Goal: Book appointment/travel/reservation

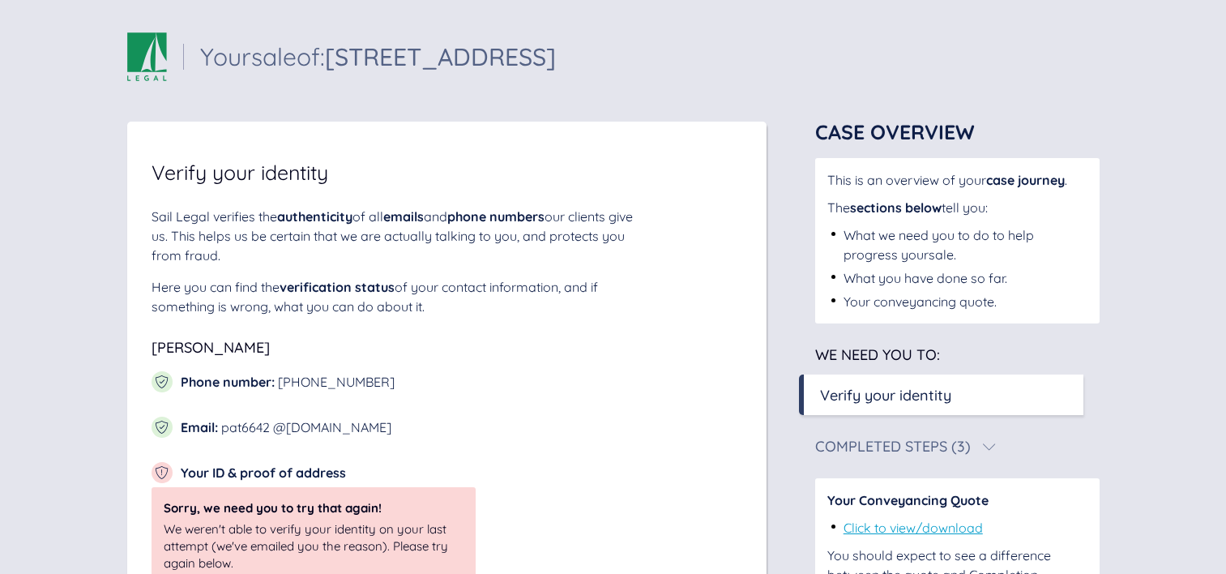
scroll to position [232, 0]
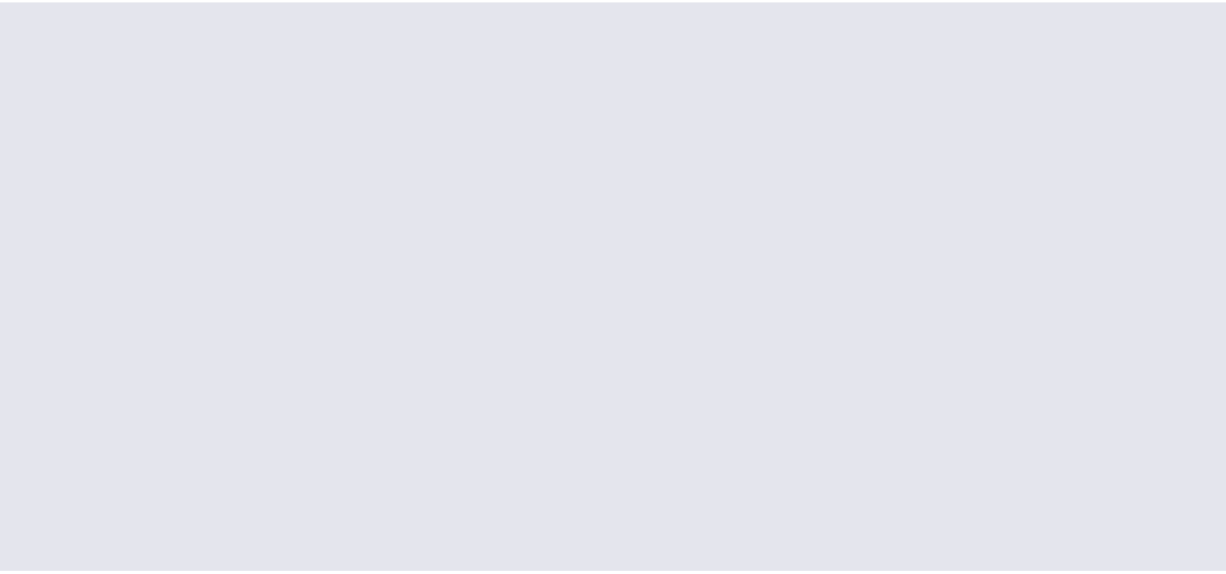
scroll to position [102, 0]
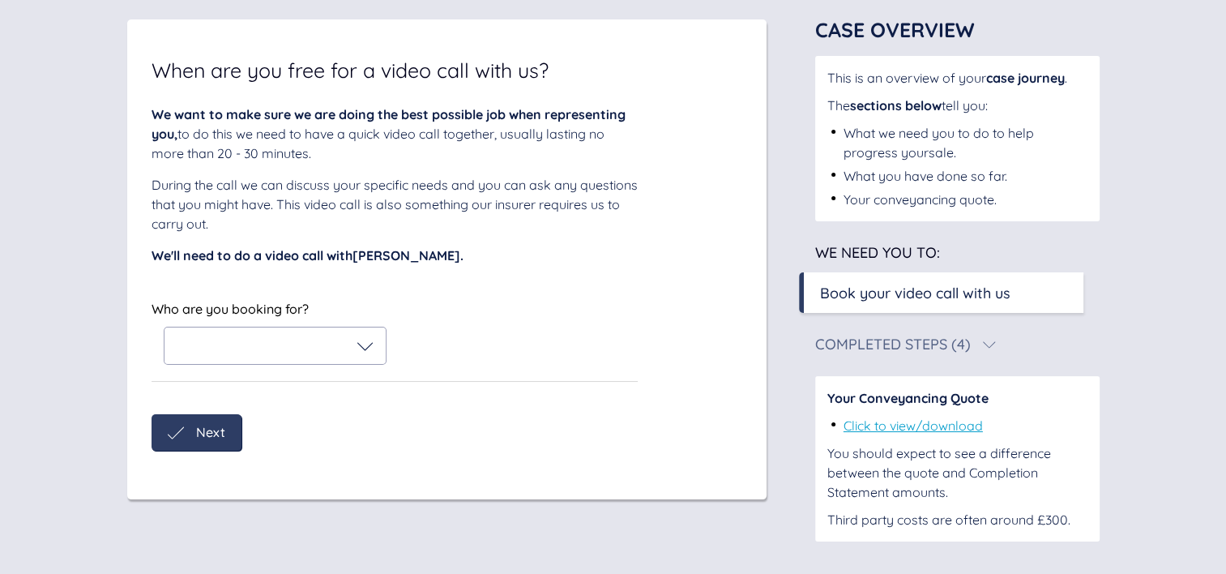
click at [365, 343] on icon at bounding box center [365, 346] width 16 height 16
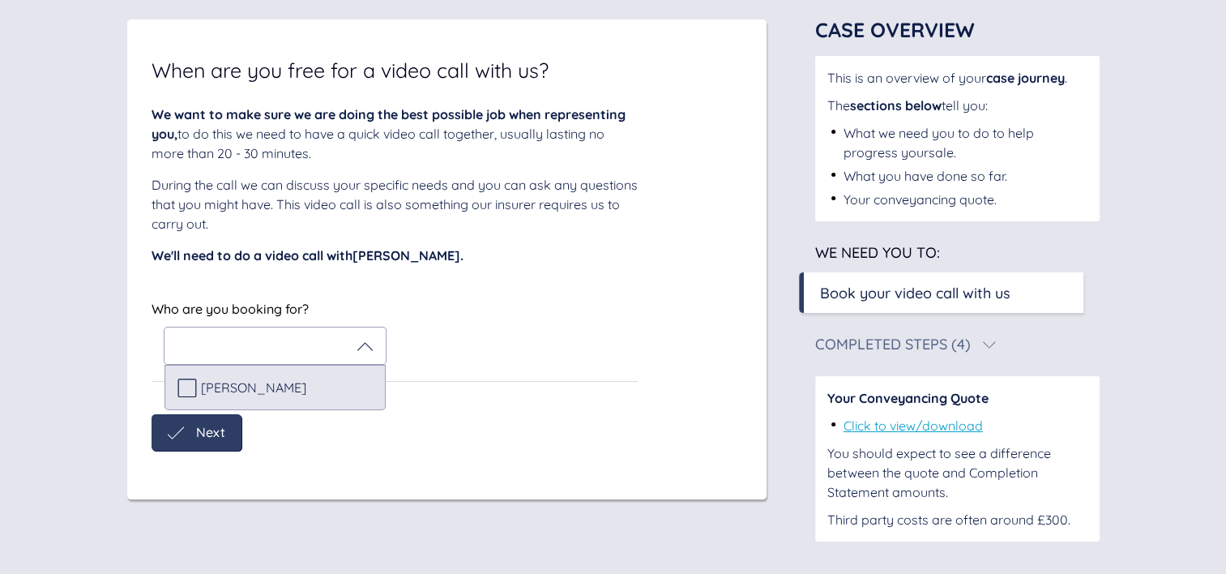
click at [295, 379] on div "[PERSON_NAME]" at bounding box center [274, 387] width 195 height 19
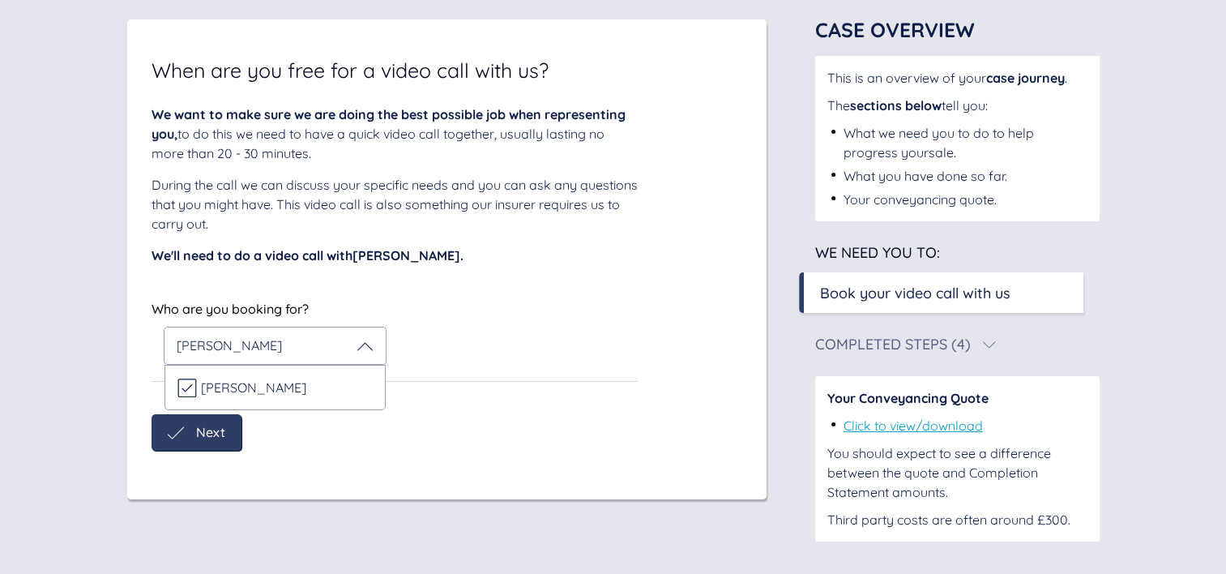
scroll to position [232, 0]
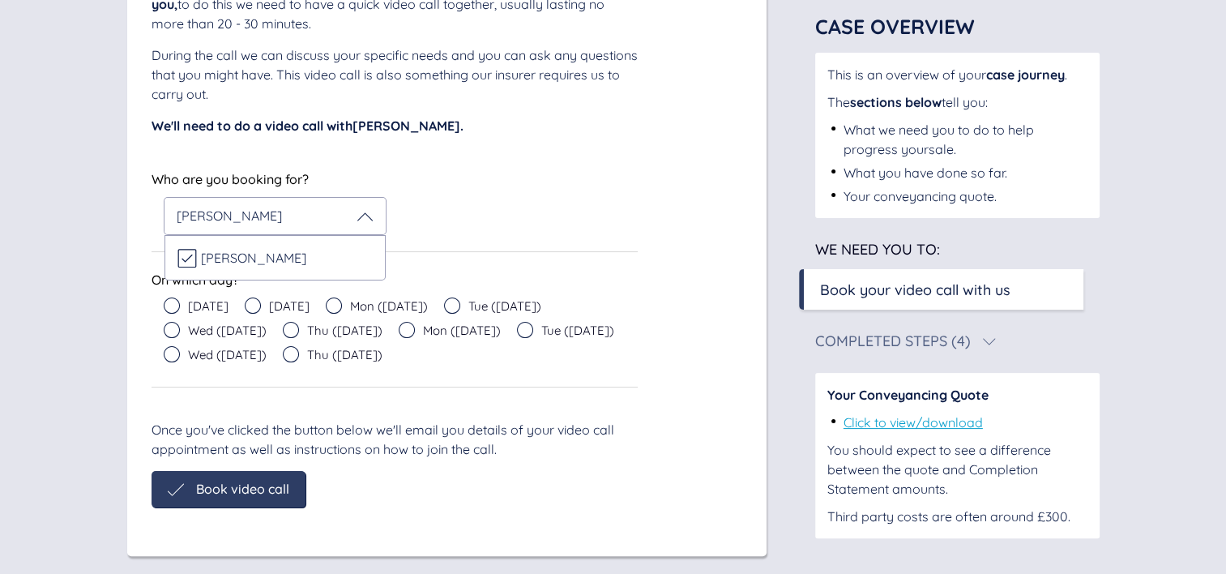
click at [374, 307] on span "Mon (Sep 8)" at bounding box center [389, 306] width 78 height 12
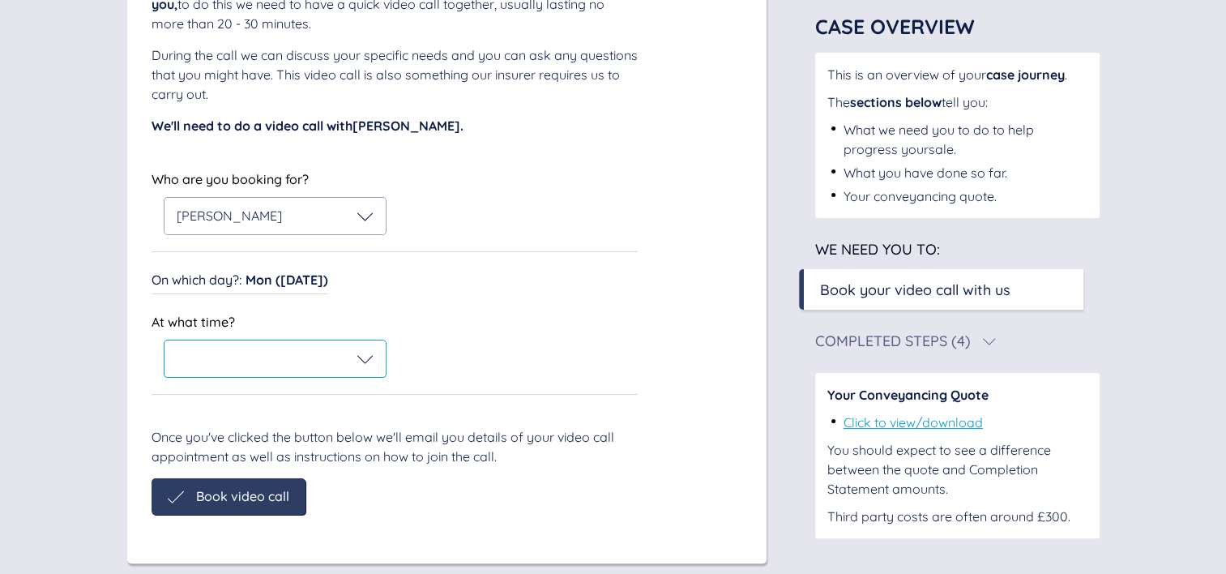
click at [305, 357] on div at bounding box center [275, 359] width 197 height 16
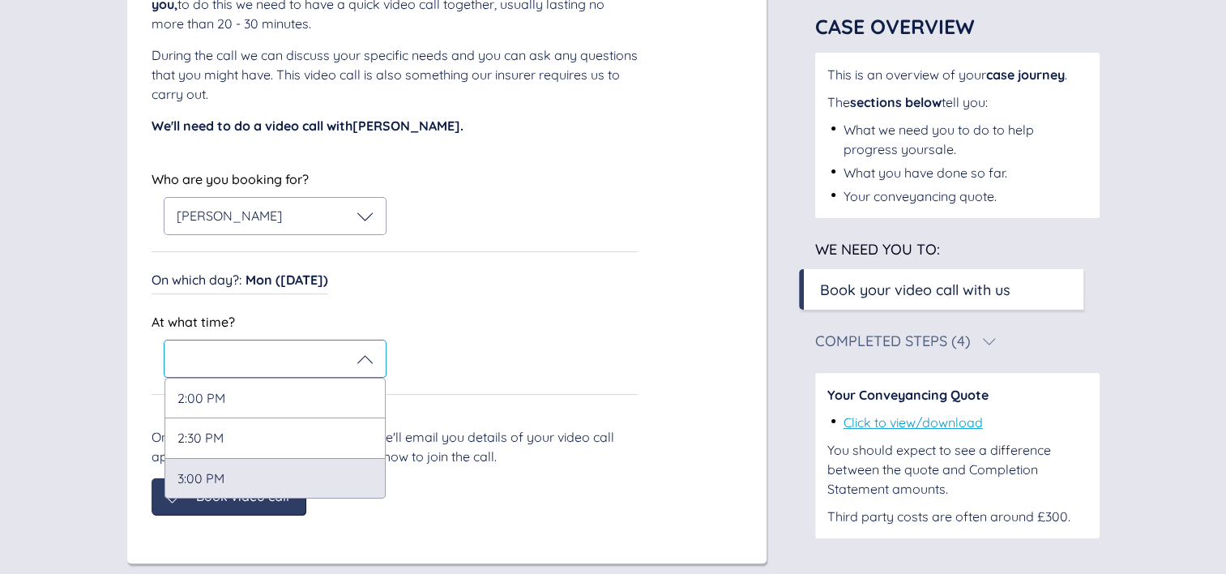
click at [229, 482] on div "3:00 PM" at bounding box center [274, 478] width 221 height 41
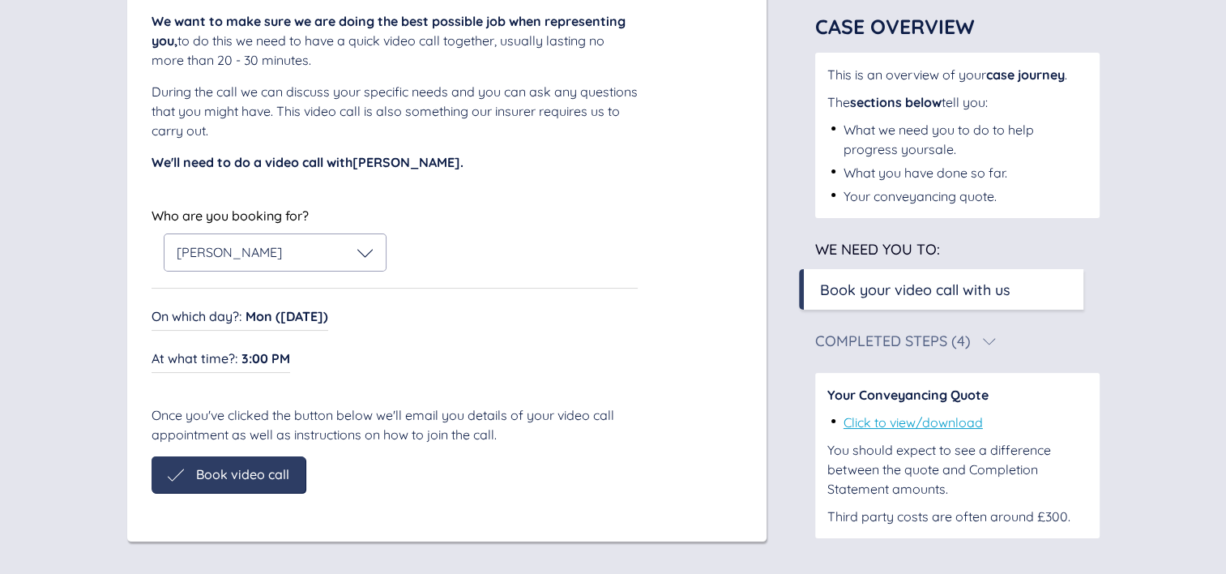
scroll to position [196, 0]
click at [243, 499] on div "When are you free for a video call with us? We want to make sure we are doing t…" at bounding box center [446, 233] width 639 height 615
click at [256, 476] on span "Book video call" at bounding box center [242, 474] width 93 height 15
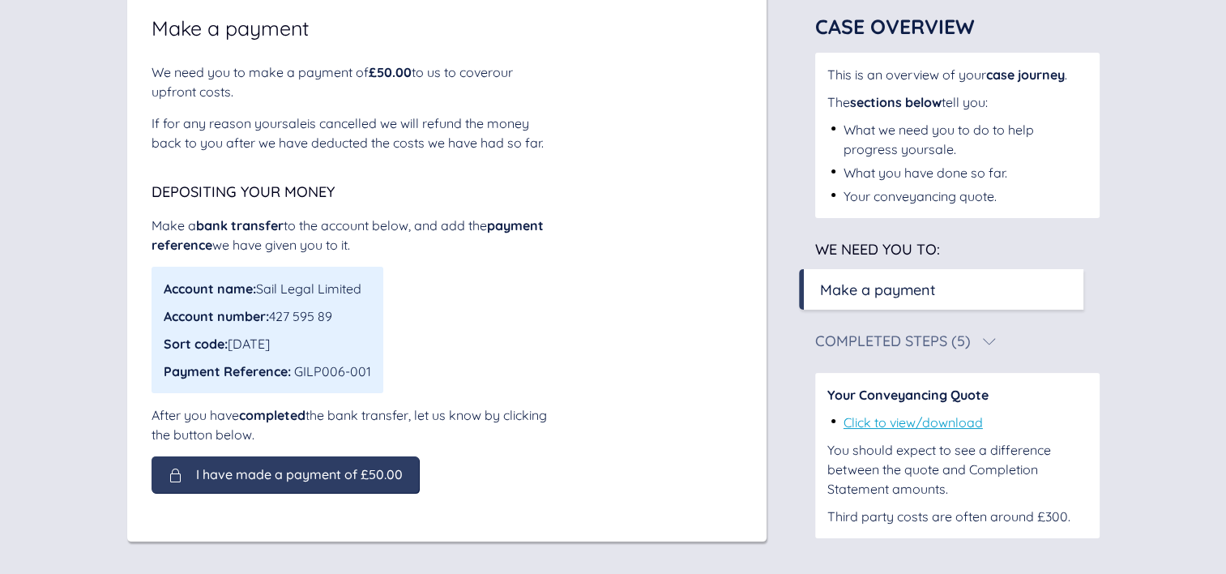
click at [256, 476] on span "I have made a payment of £50.00" at bounding box center [299, 474] width 207 height 15
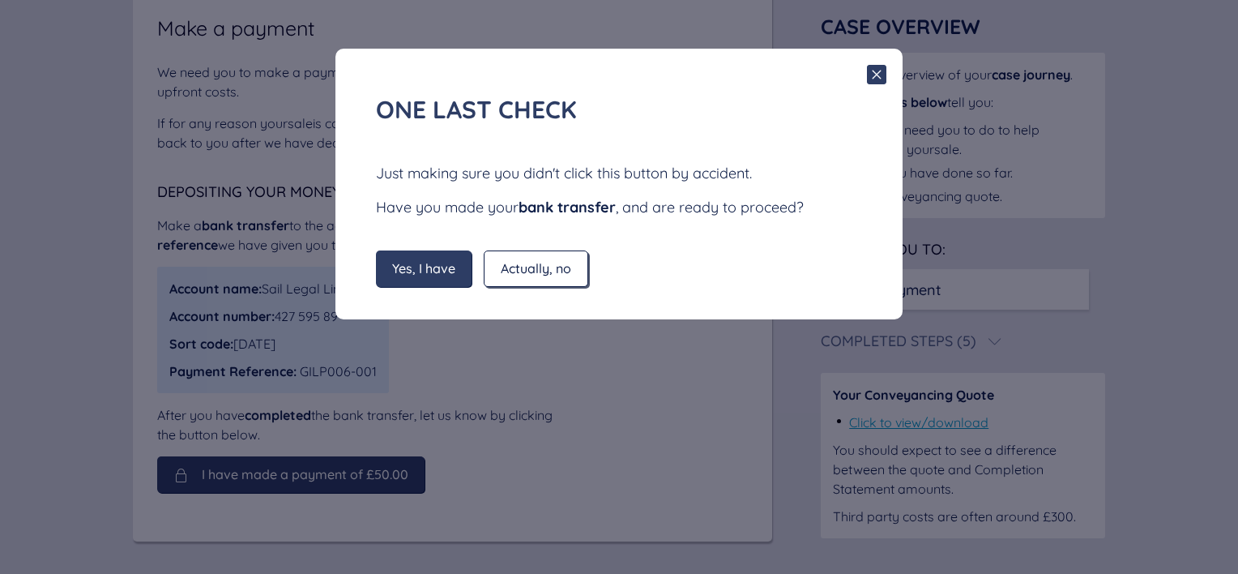
click at [527, 281] on div "Actually, no" at bounding box center [536, 268] width 105 height 36
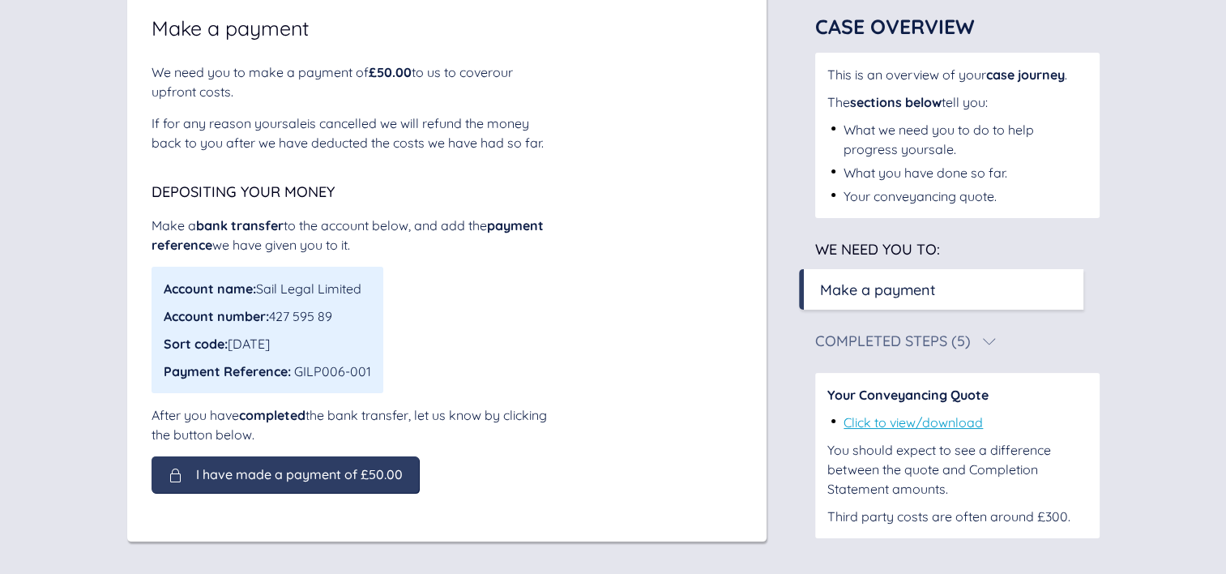
scroll to position [0, 0]
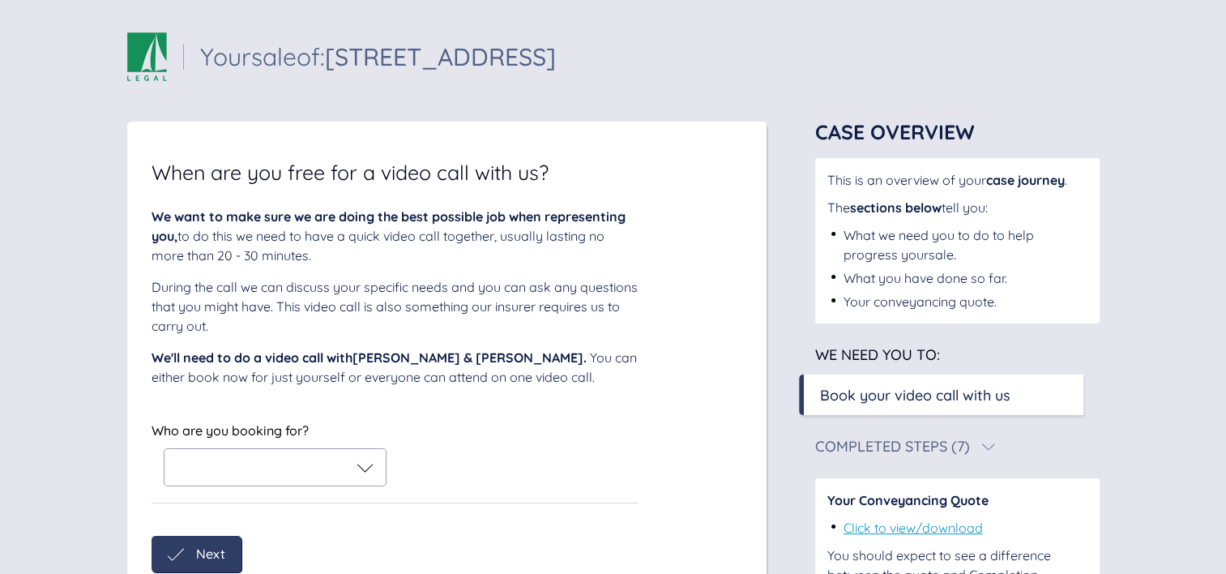
click at [344, 472] on div at bounding box center [275, 467] width 197 height 16
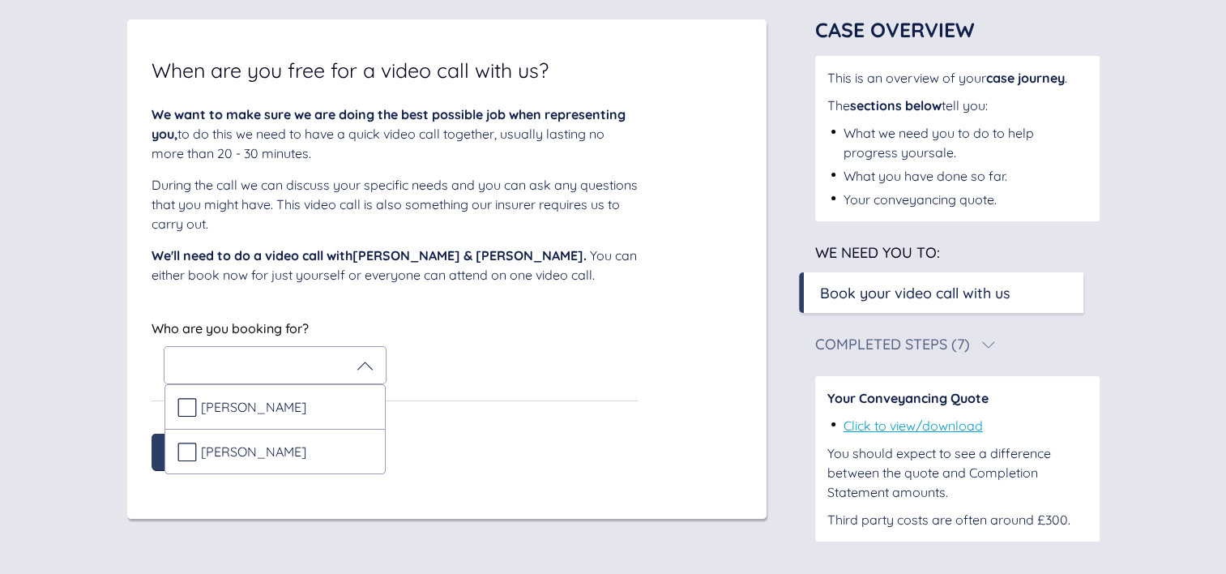
click at [472, 364] on div "Who are you booking for? [PERSON_NAME] [PERSON_NAME]" at bounding box center [395, 350] width 486 height 67
